Goal: Obtain resource: Download file/media

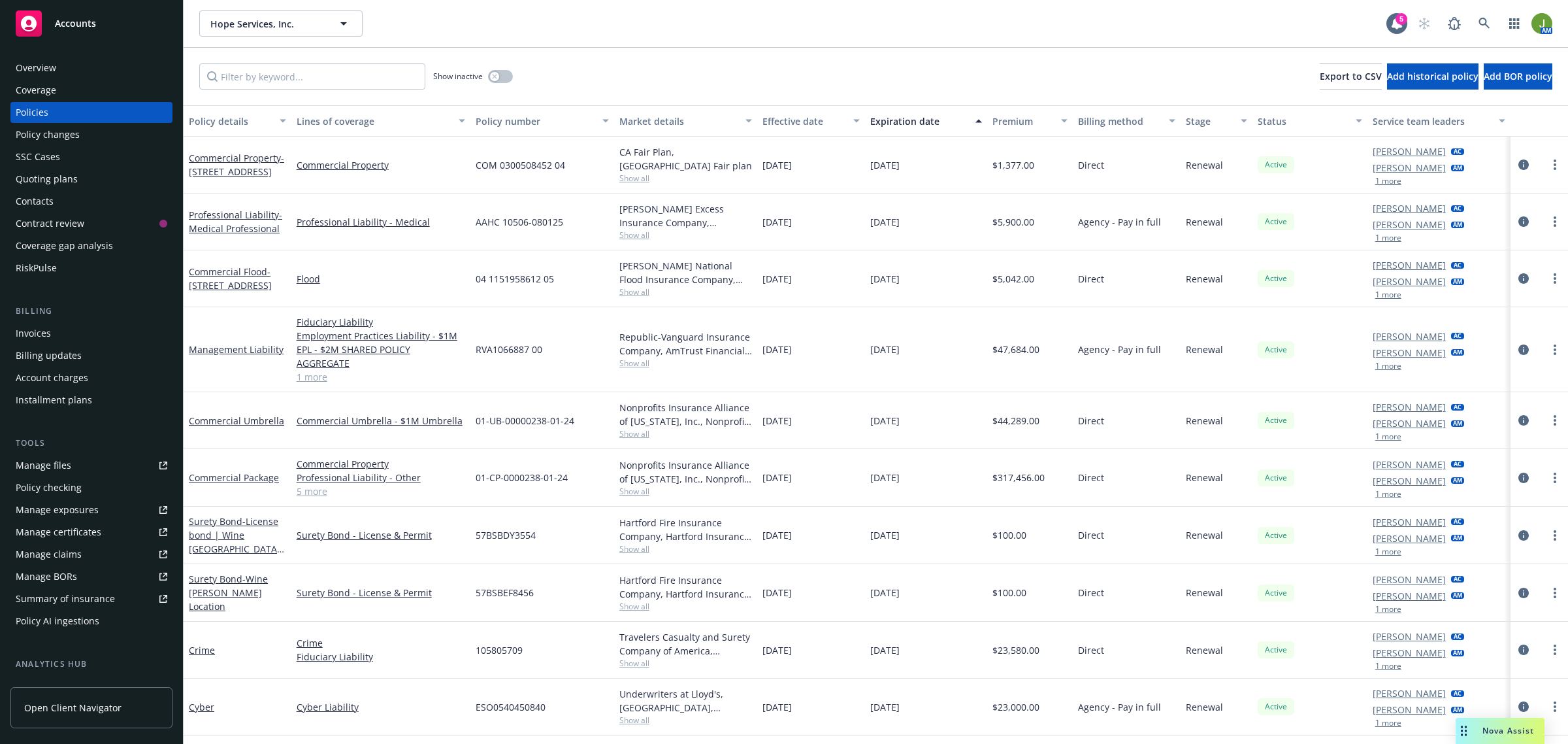
click at [76, 470] on link "Manage files" at bounding box center [91, 465] width 162 height 21
click at [1486, 732] on span "Nova Assist" at bounding box center [1508, 730] width 52 height 11
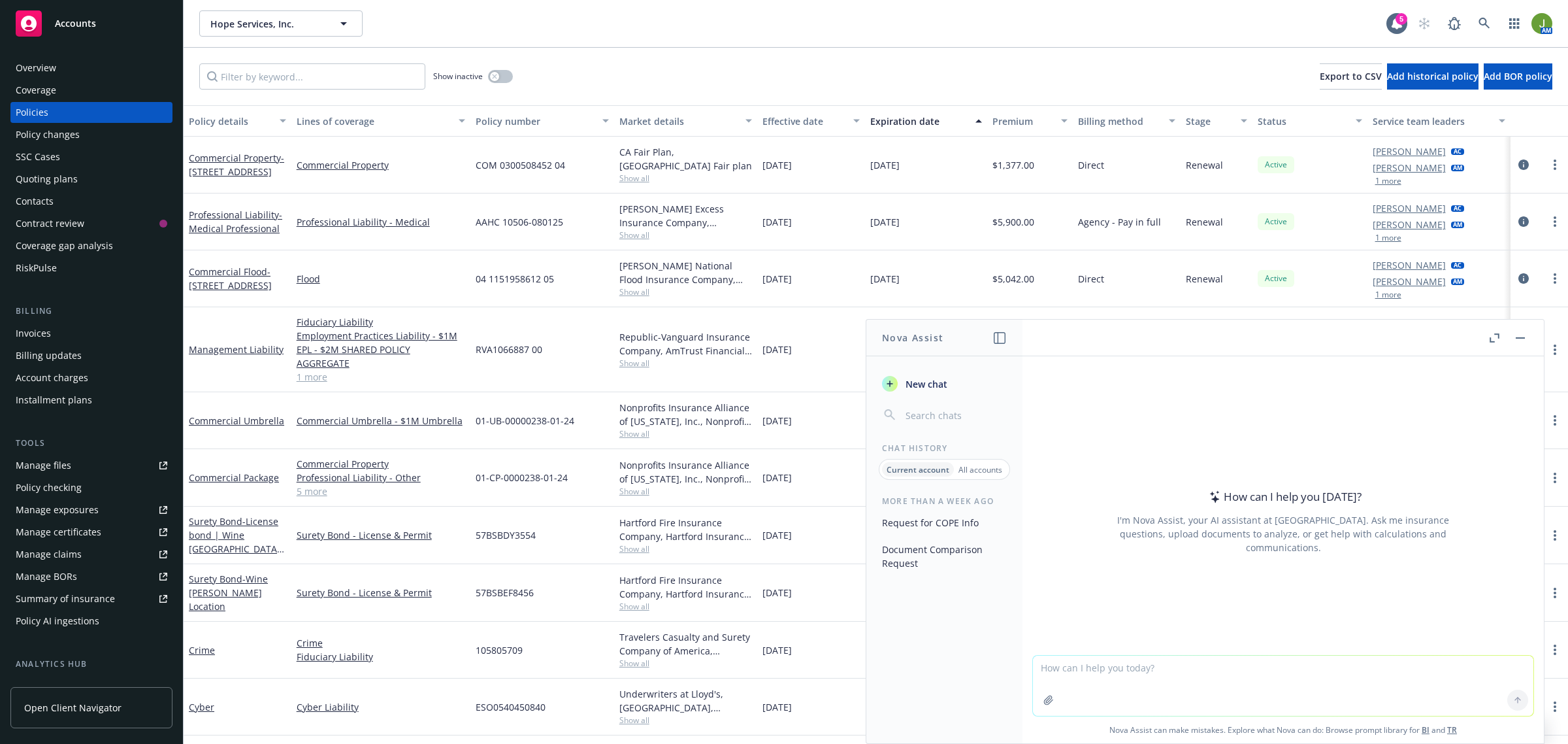
click at [929, 421] on input "button" at bounding box center [954, 415] width 104 height 18
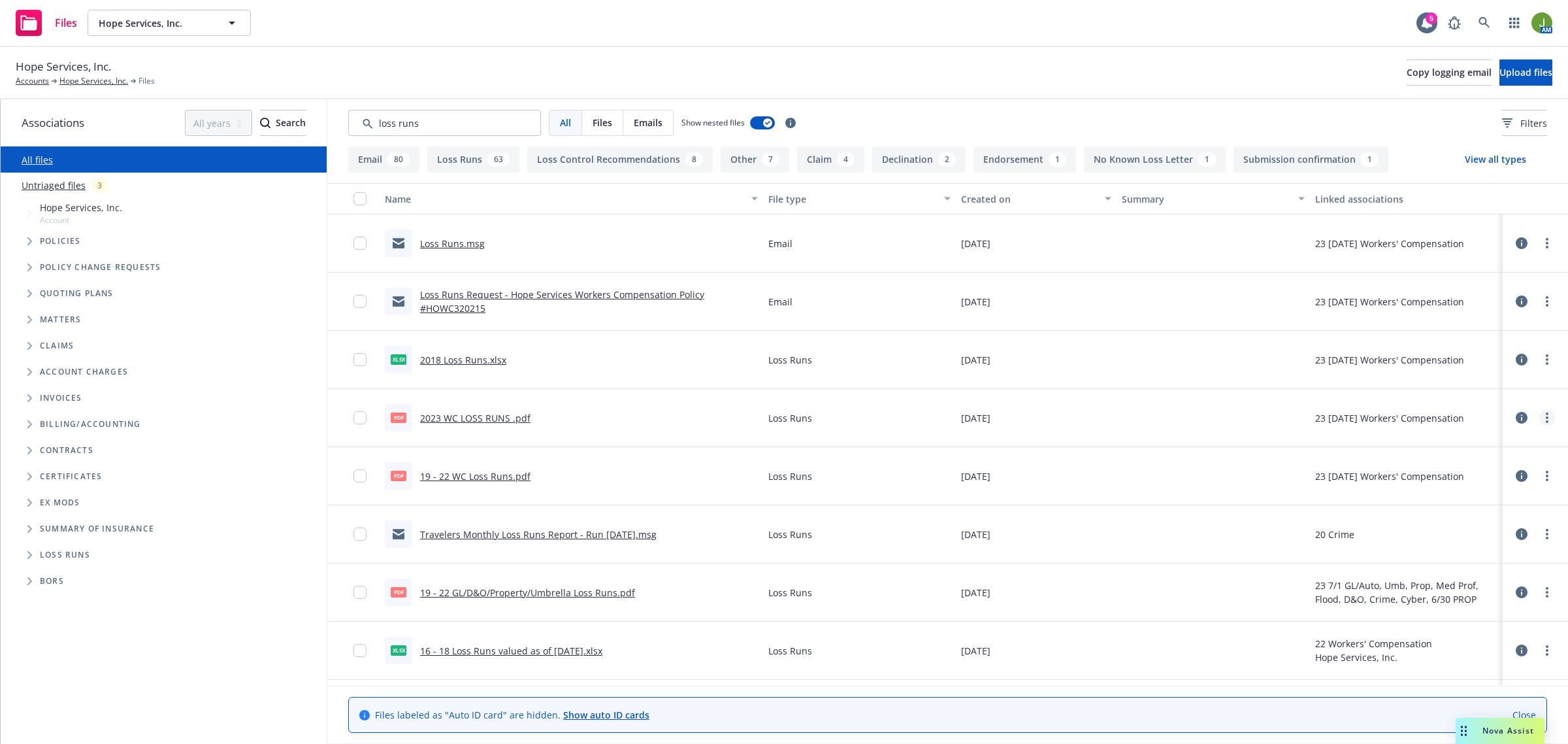
type input "loss runs"
click at [1546, 419] on circle "more" at bounding box center [1547, 418] width 3 height 3
click at [1480, 465] on link "Download" at bounding box center [1476, 471] width 130 height 26
click at [1477, 731] on div "Nova Assist" at bounding box center [1508, 730] width 73 height 11
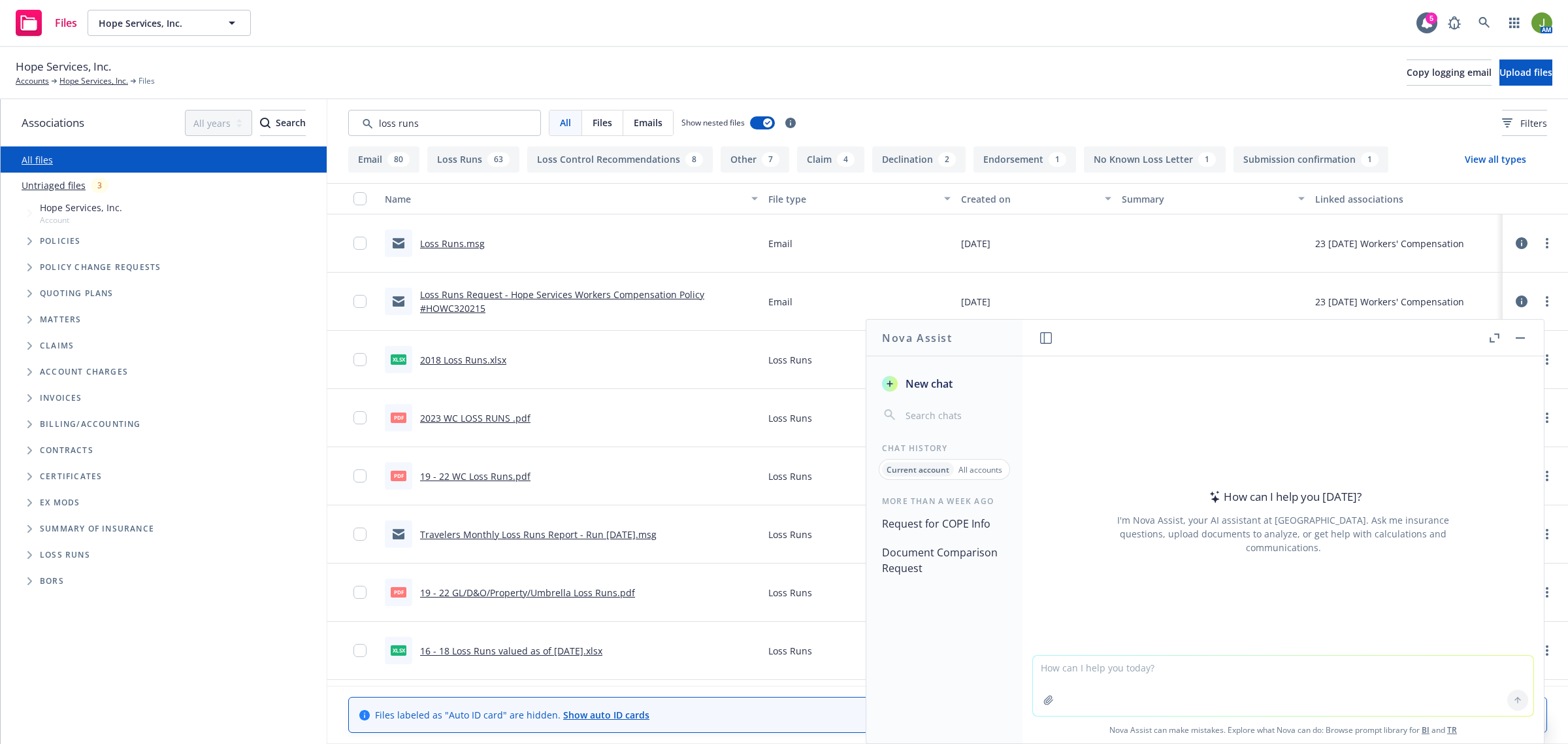
click at [1044, 697] on icon "button" at bounding box center [1048, 700] width 10 height 10
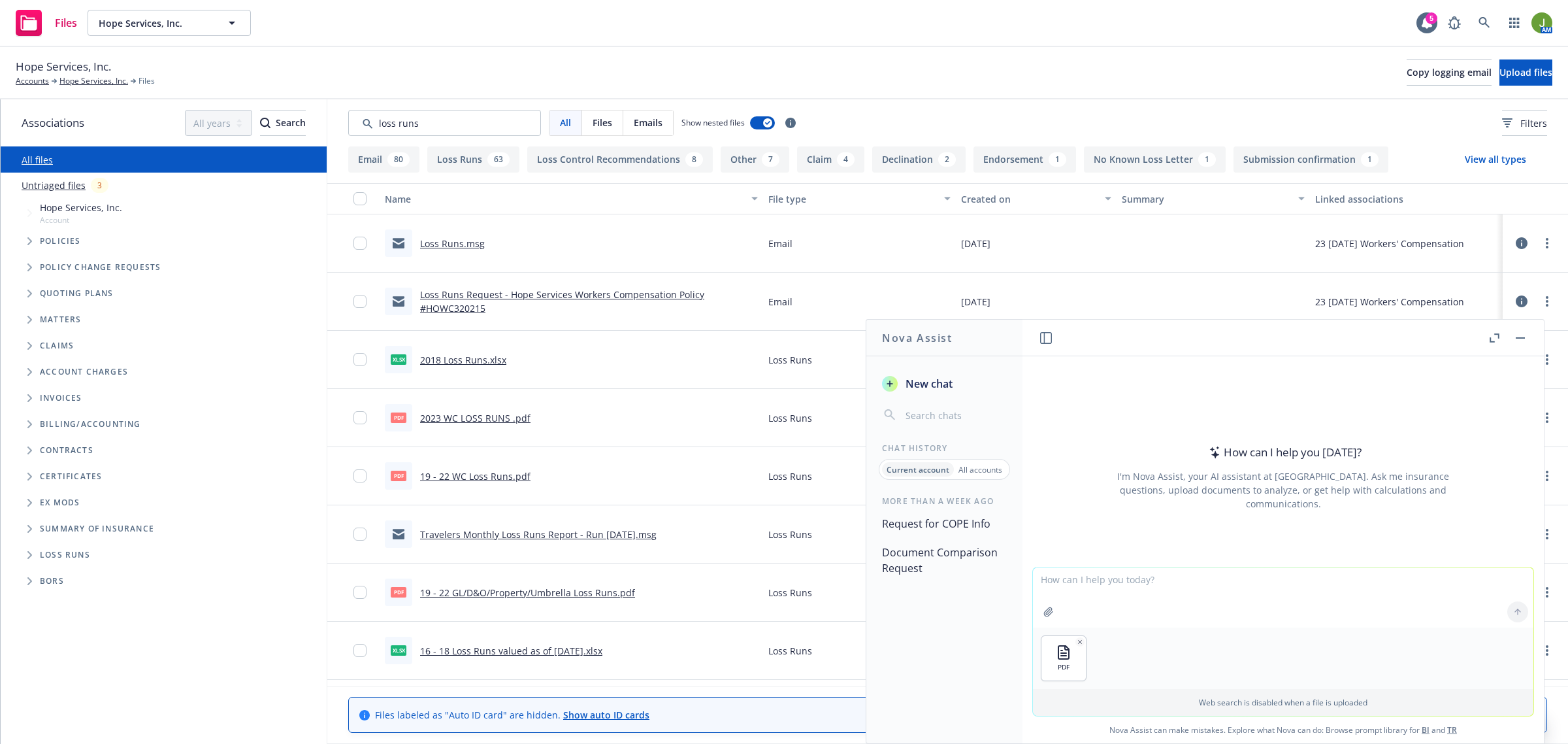
click at [1105, 579] on textarea at bounding box center [1283, 598] width 501 height 60
type textarea "Can you please make an excel list of the districts as found under Reporting Gro…"
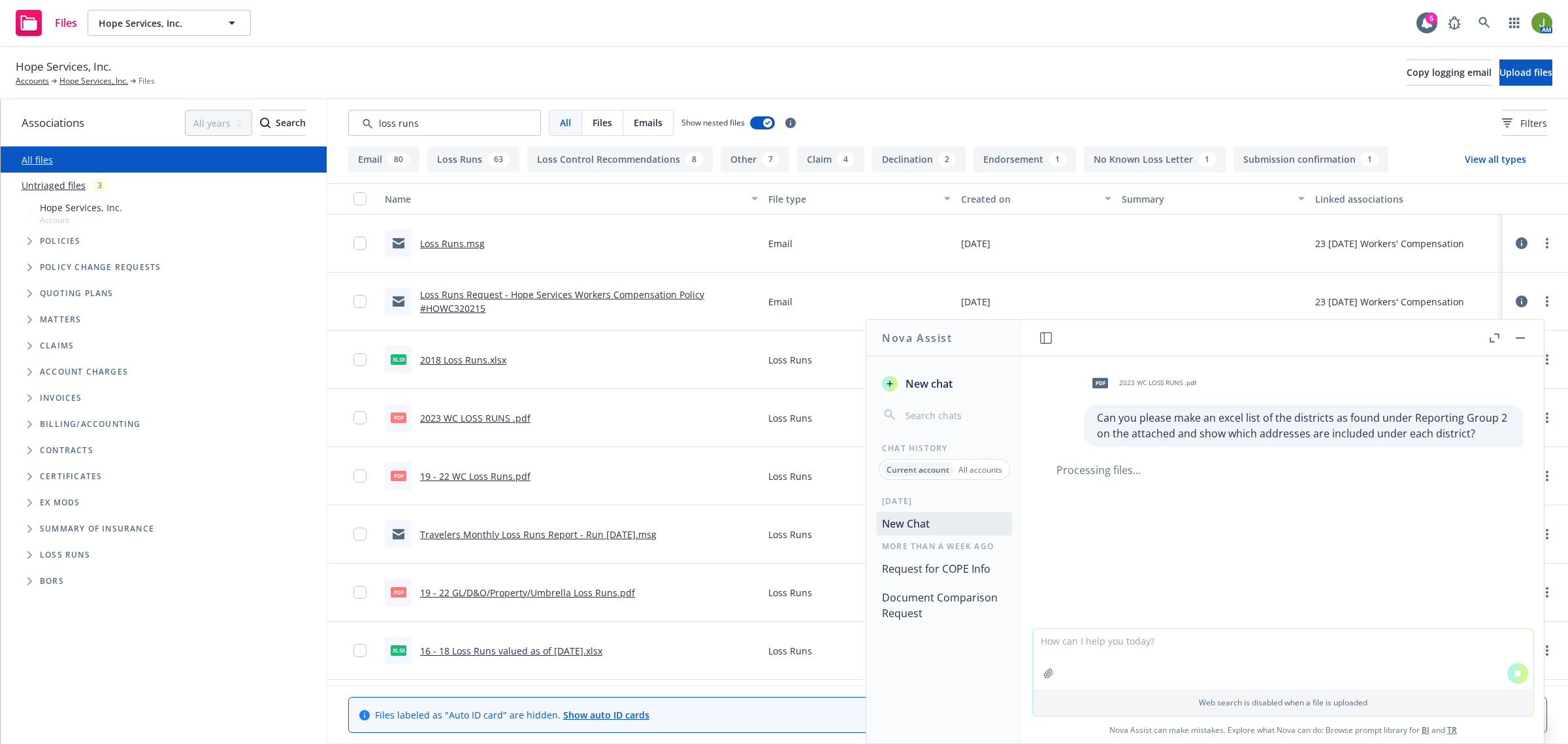
click at [1309, 531] on div "pdf 2023 WC LOSS RUNS .pdf Can you please make an excel list of the districts a…" at bounding box center [1283, 492] width 521 height 272
click at [1146, 662] on textarea at bounding box center [1283, 659] width 501 height 60
click at [1133, 645] on textarea at bounding box center [1283, 659] width 501 height 60
click at [1370, 656] on textarea "Can you please make a list of the districts as found on the above 2023 WC loss …" at bounding box center [1283, 658] width 501 height 61
drag, startPoint x: 1421, startPoint y: 664, endPoint x: 1001, endPoint y: 636, distance: 420.9
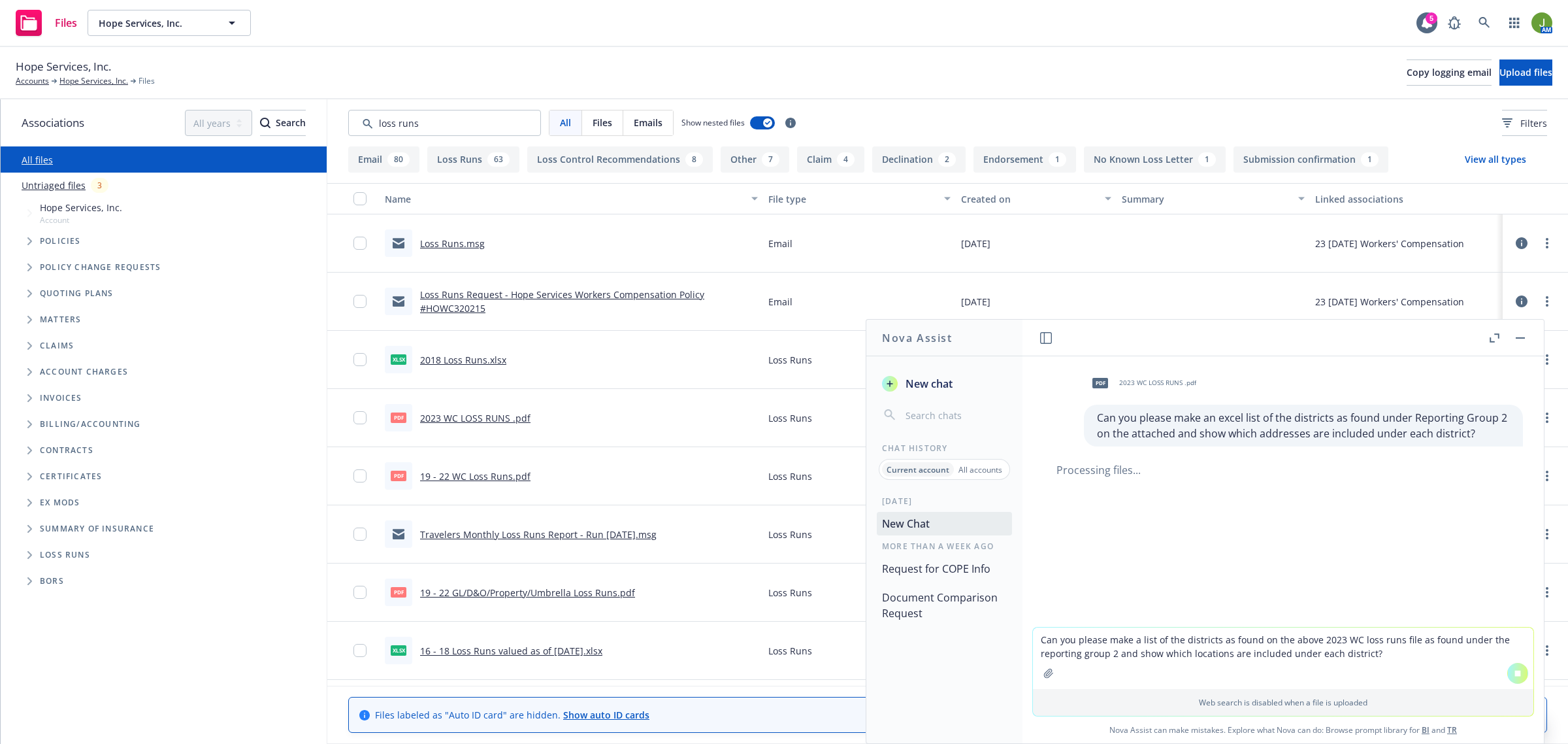
click at [1022, 636] on div "Nova Assist New chat Chat History Current account All accounts [DATE] New Chat …" at bounding box center [1283, 532] width 522 height 425
click at [1369, 662] on textarea "Can you please make a list of the districts as found on the above 2023 WC loss …" at bounding box center [1283, 658] width 501 height 61
type textarea "Can you please make a list of the districts as found on the above 2023 WC loss …"
click at [1038, 671] on button "button" at bounding box center [1048, 673] width 21 height 21
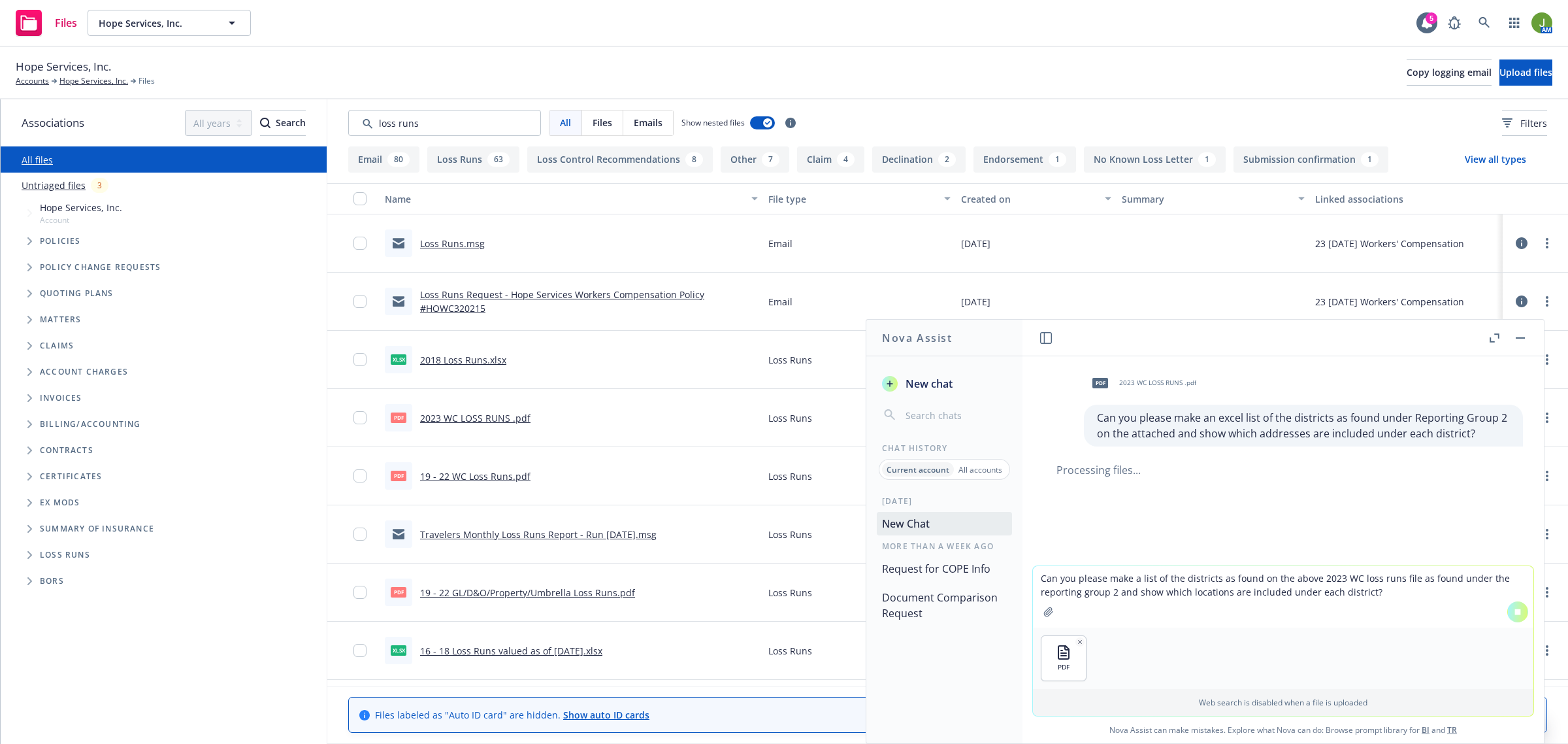
click at [1513, 615] on icon at bounding box center [1517, 611] width 9 height 9
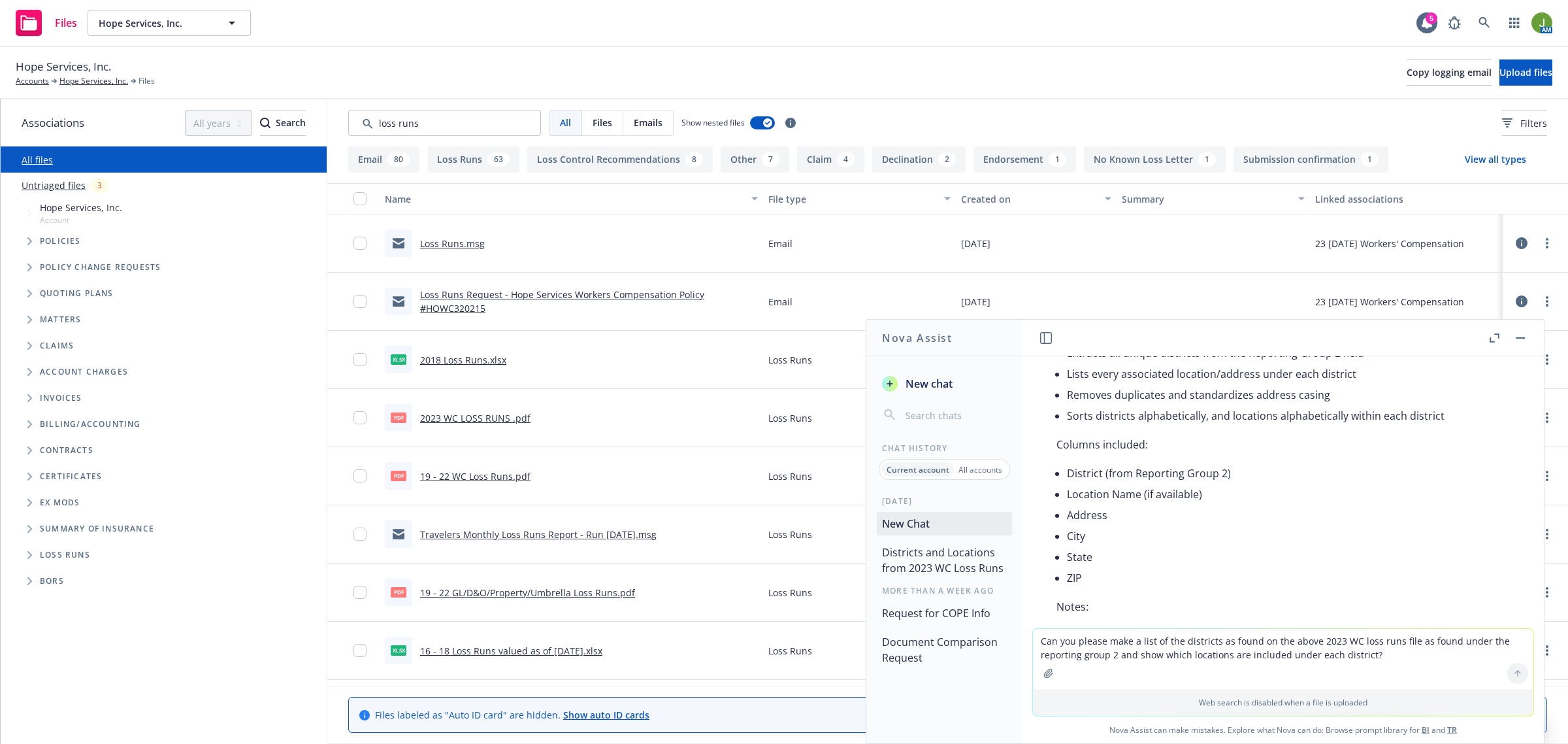
scroll to position [416, 0]
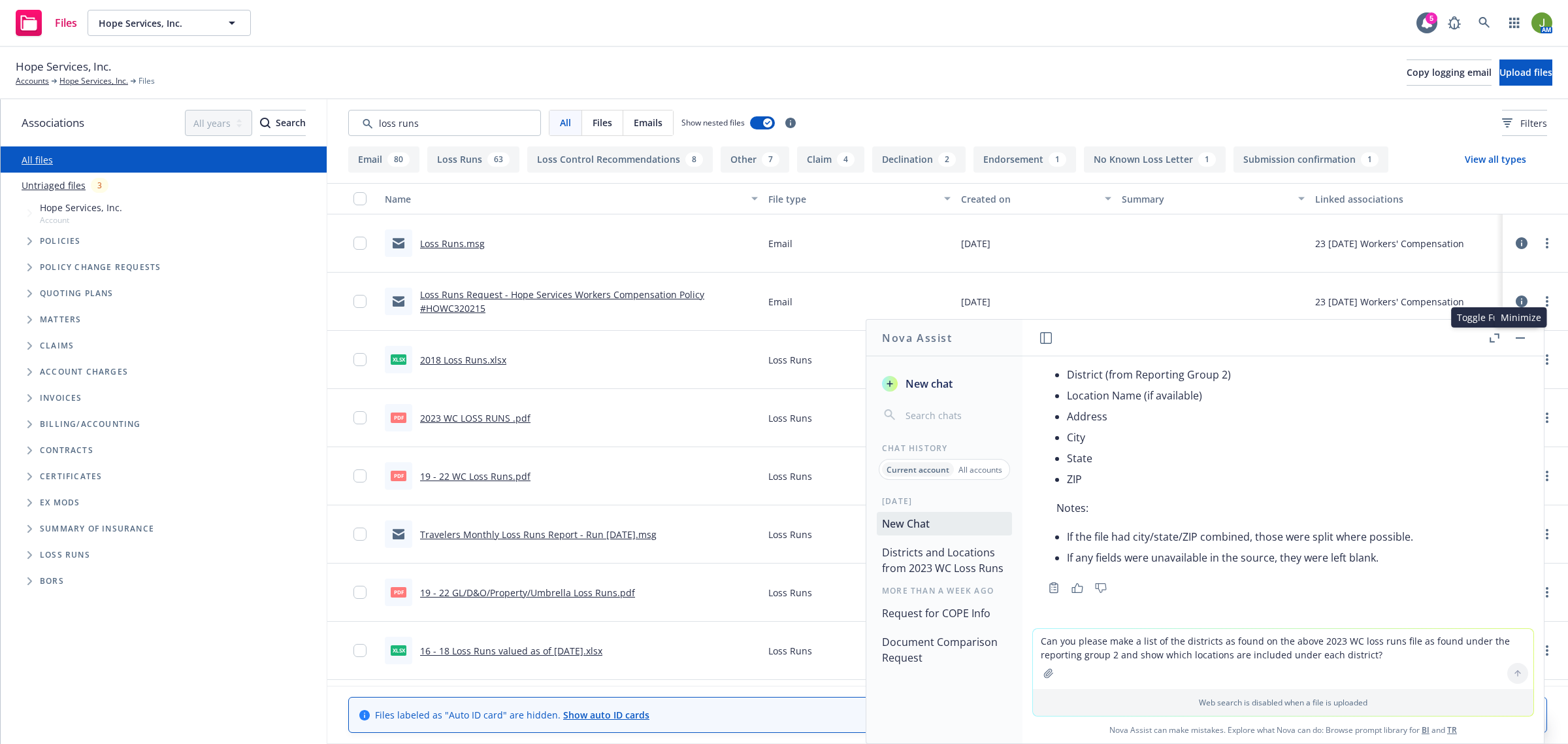
click at [1495, 334] on icon "button" at bounding box center [1496, 336] width 5 height 5
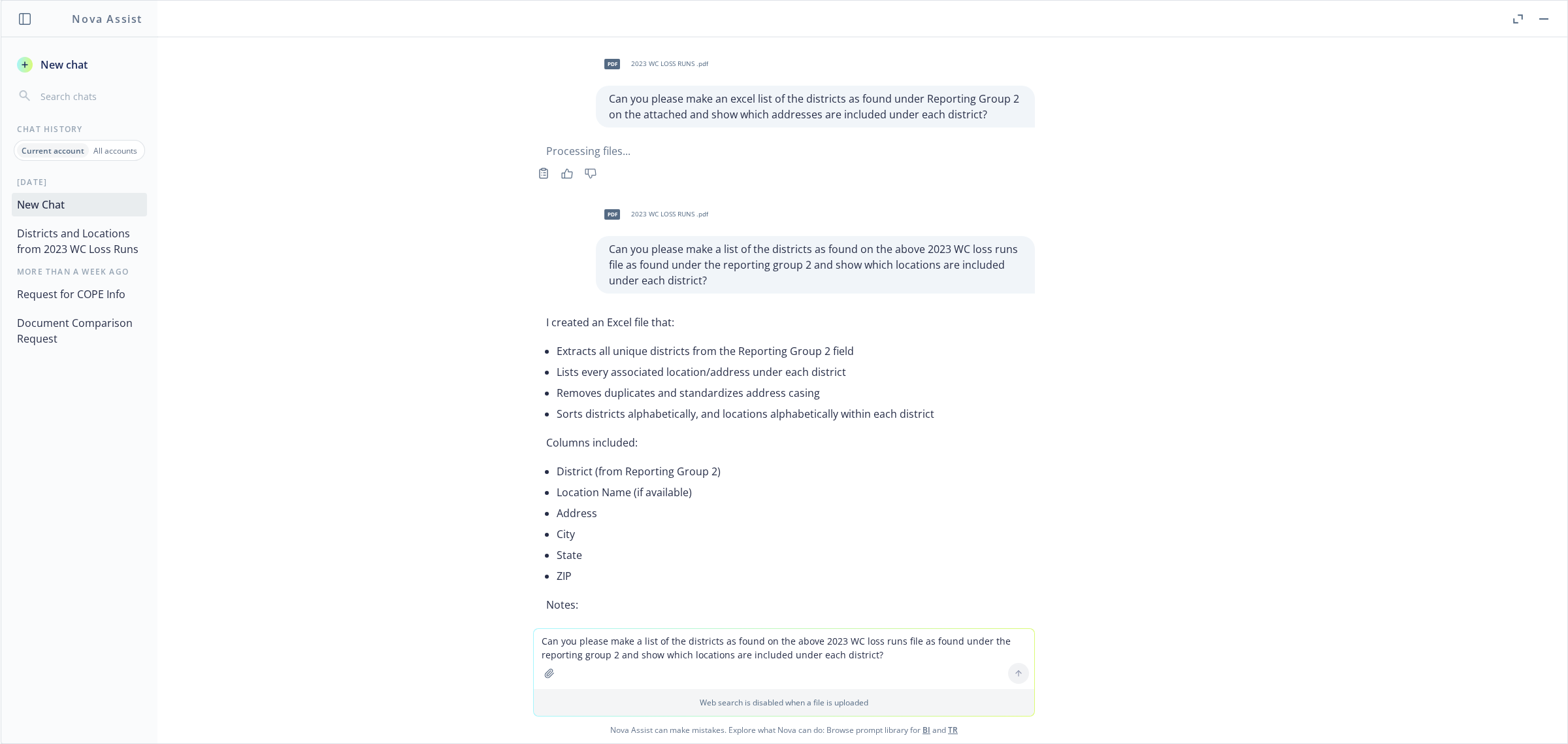
scroll to position [96, 0]
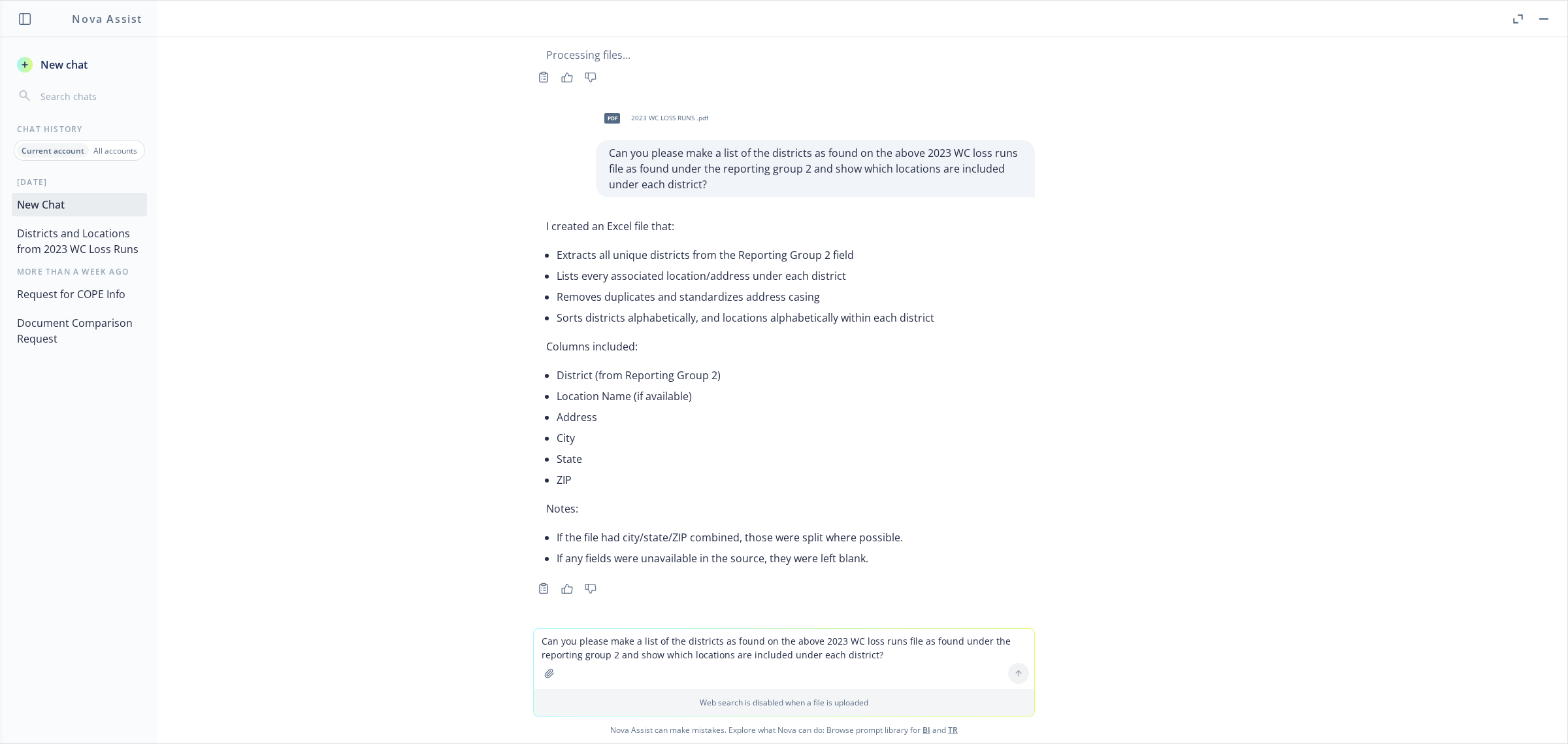
click at [624, 651] on textarea "Can you please make a list of the districts as found on the above 2023 WC loss …" at bounding box center [784, 659] width 501 height 60
type textarea "I don't see the excel file. Can you please share with me?"
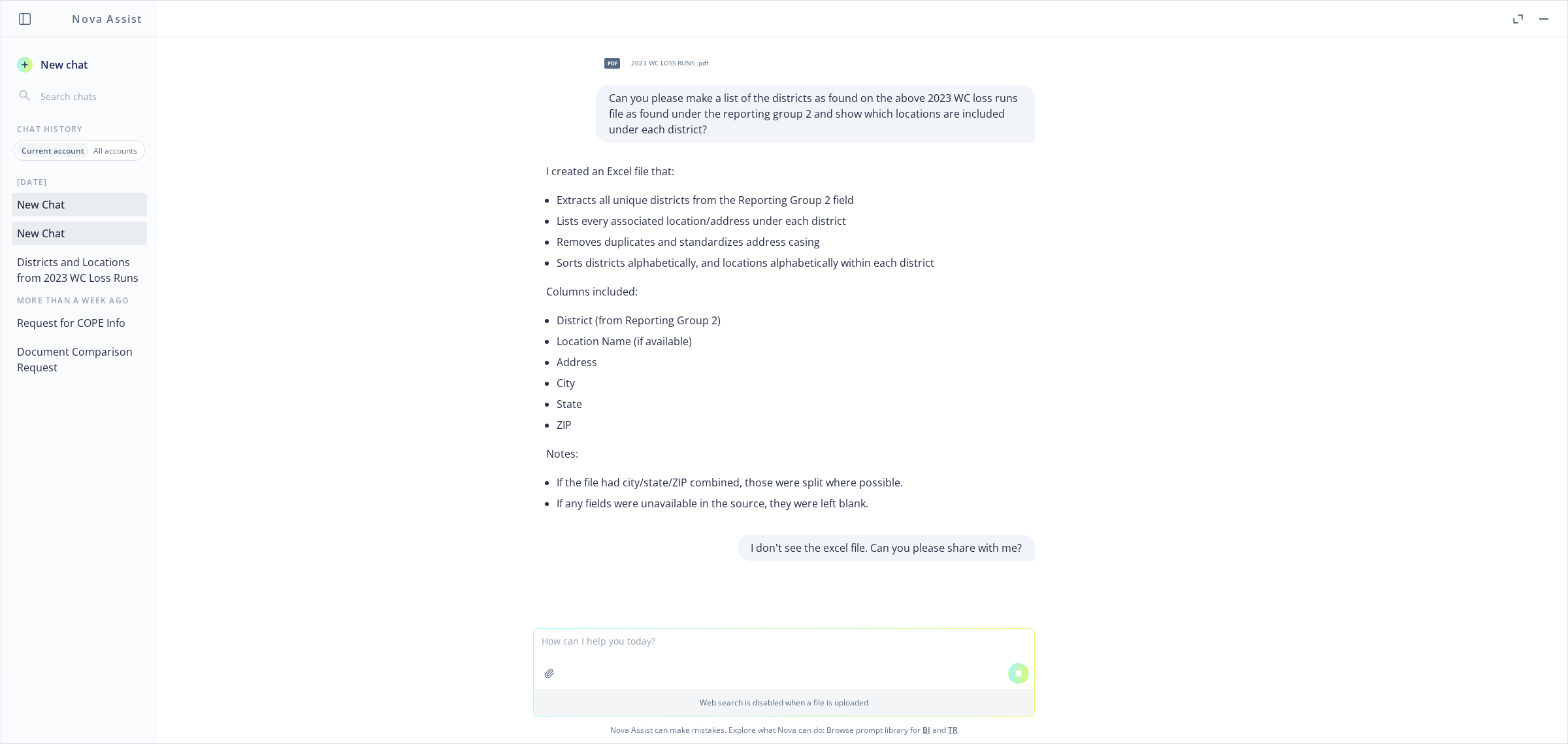
scroll to position [135, 0]
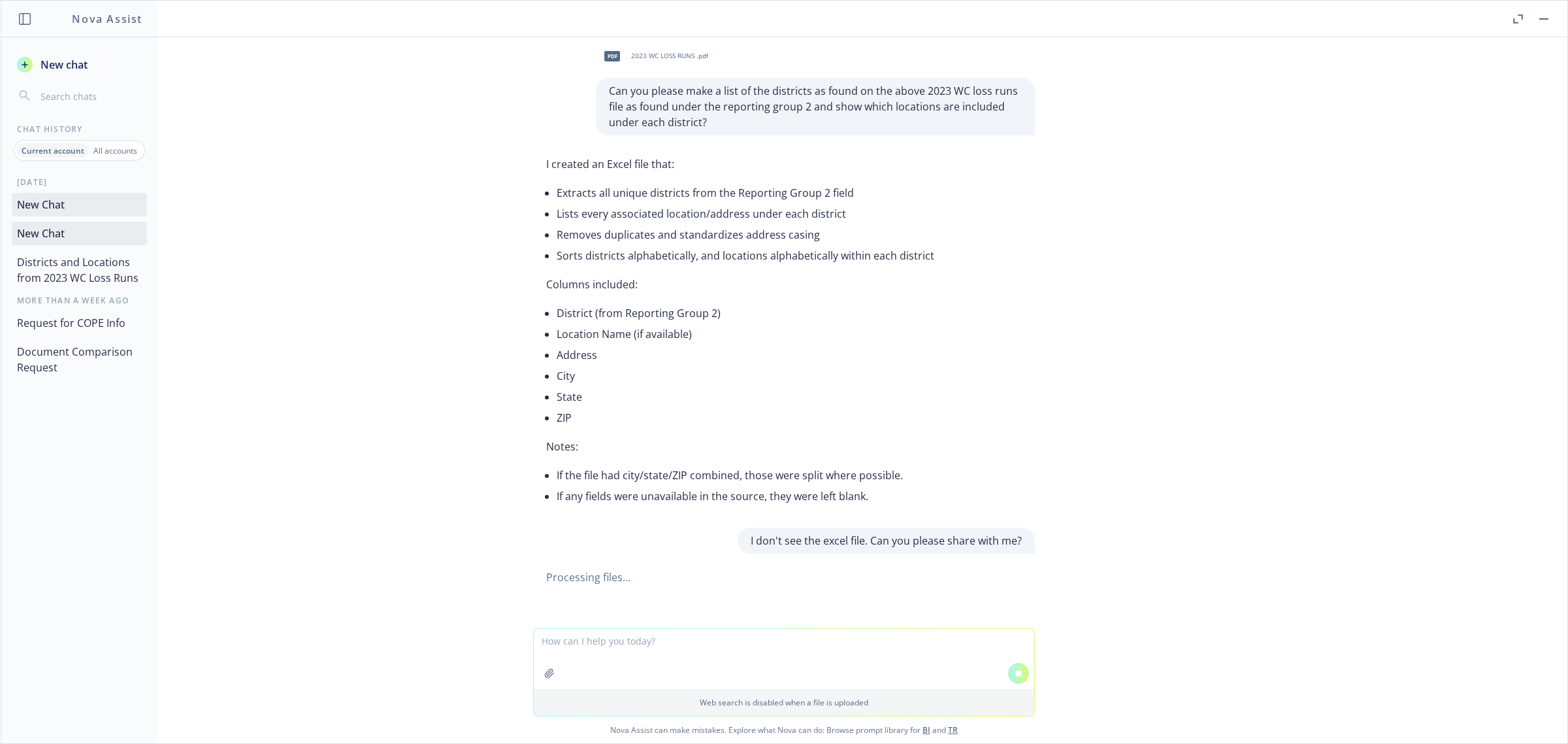
click at [86, 276] on button "Districts and Locations from 2023 WC Loss Runs" at bounding box center [79, 270] width 135 height 39
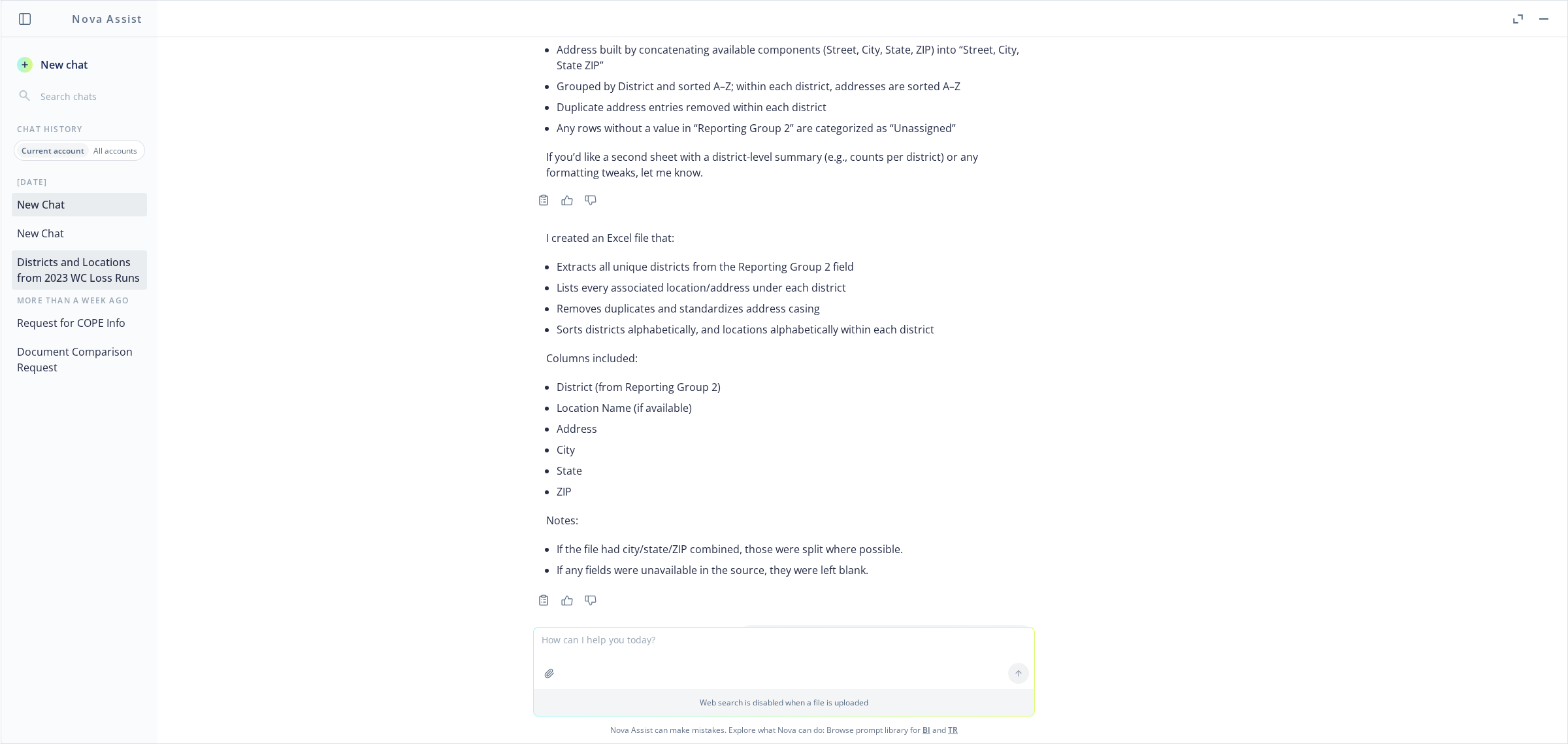
scroll to position [413, 0]
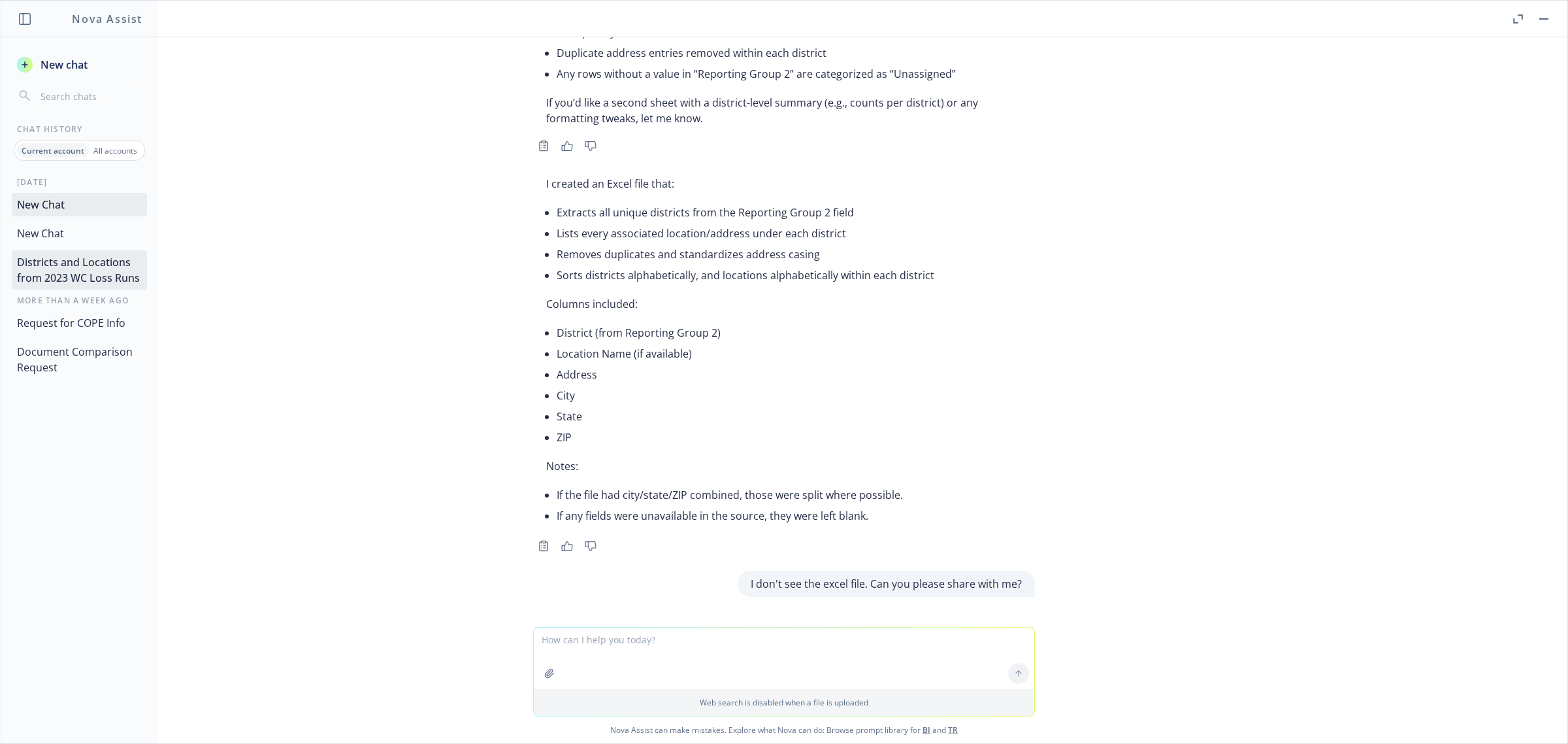
click at [57, 234] on button "New Chat" at bounding box center [79, 233] width 135 height 24
